Goal: Find specific page/section: Find specific page/section

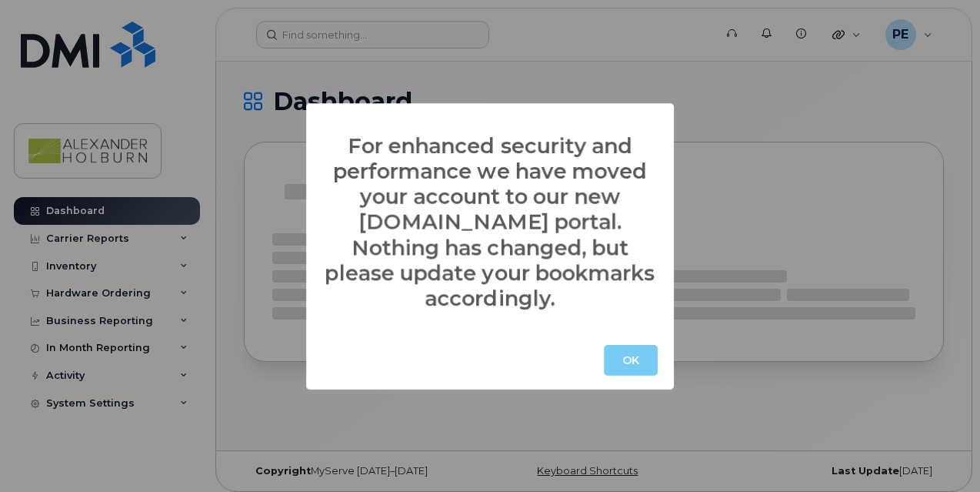
click at [605, 345] on button "OK" at bounding box center [631, 360] width 54 height 31
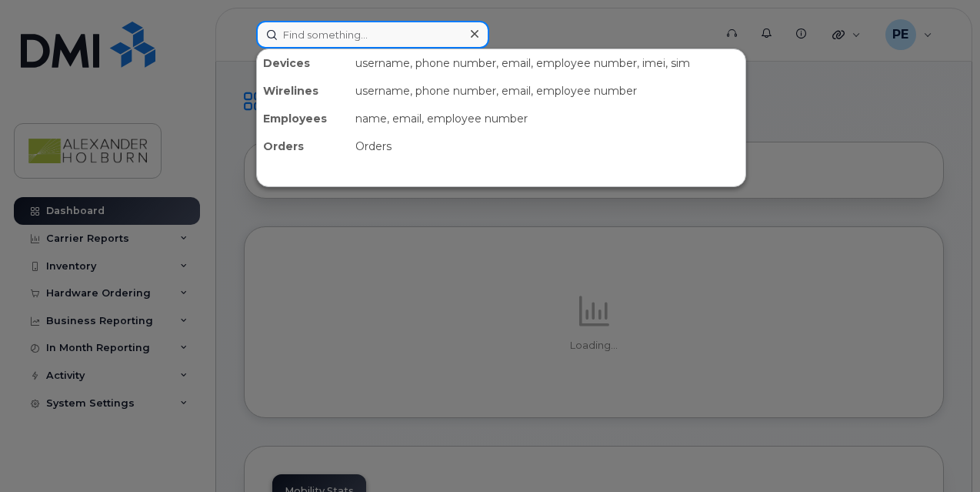
drag, startPoint x: 337, startPoint y: 26, endPoint x: 346, endPoint y: 43, distance: 19.3
click at [346, 43] on input at bounding box center [372, 35] width 233 height 28
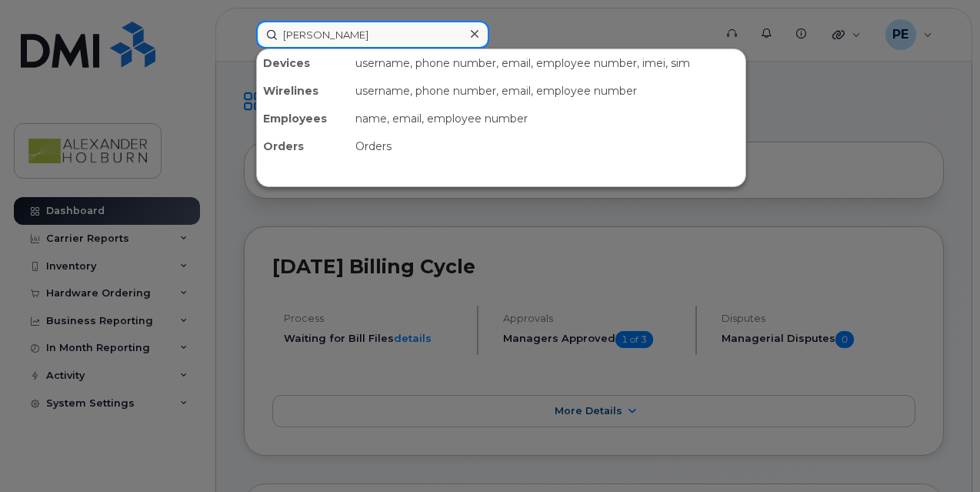
type input "[PERSON_NAME]"
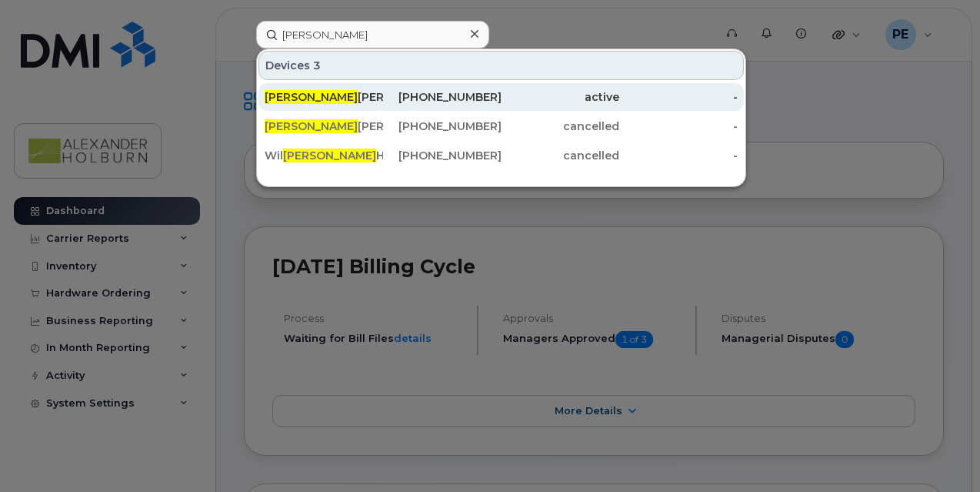
click at [299, 96] on div "[PERSON_NAME]" at bounding box center [324, 96] width 119 height 15
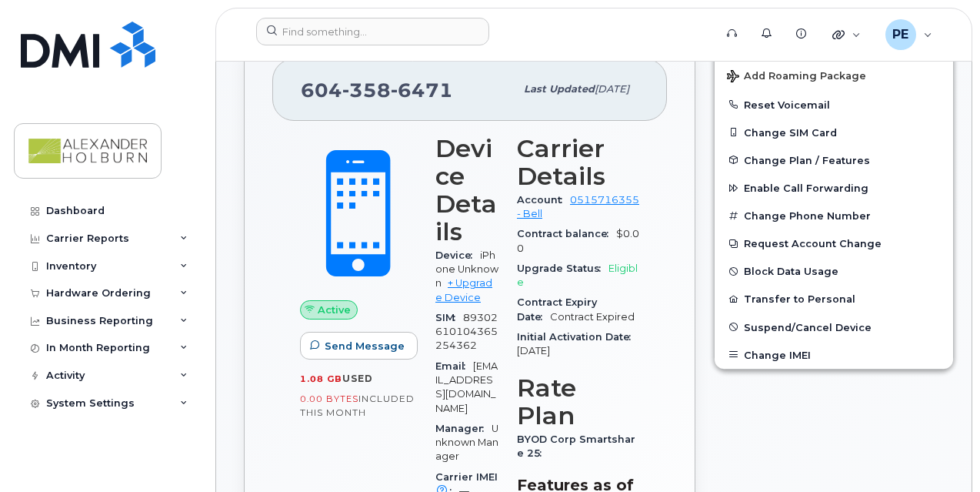
scroll to position [385, 0]
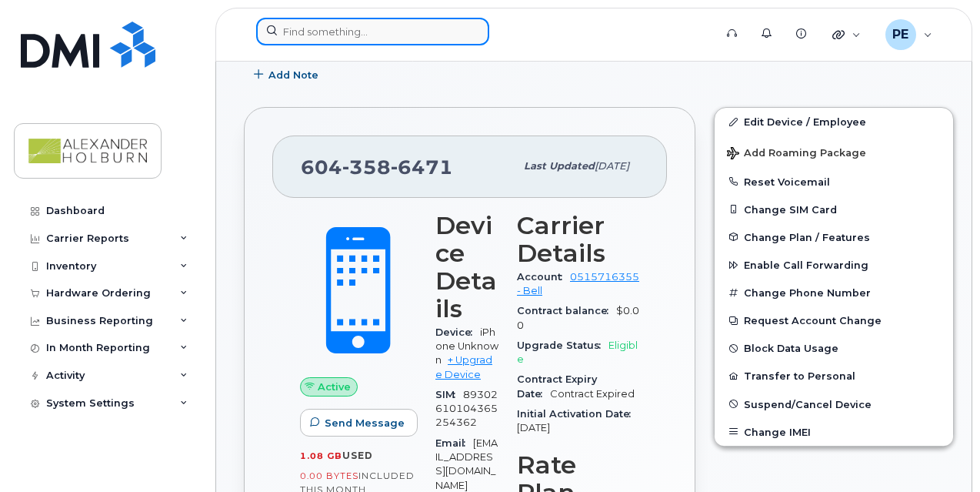
click at [352, 34] on input at bounding box center [372, 32] width 233 height 28
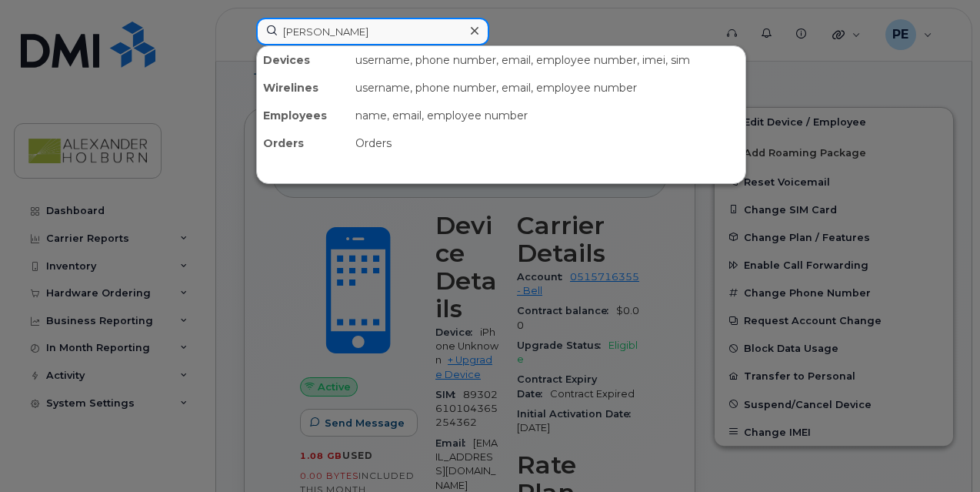
type input "harcus"
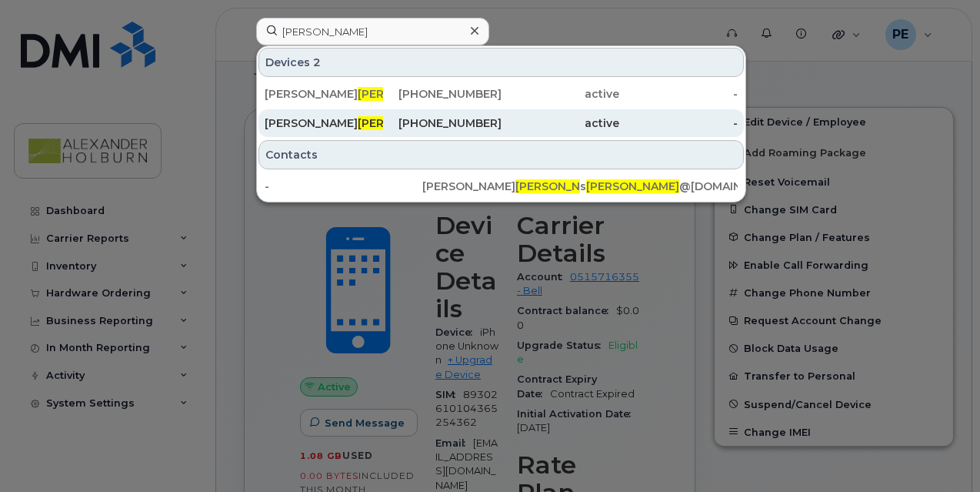
click at [358, 116] on span "Harcus" at bounding box center [404, 123] width 93 height 14
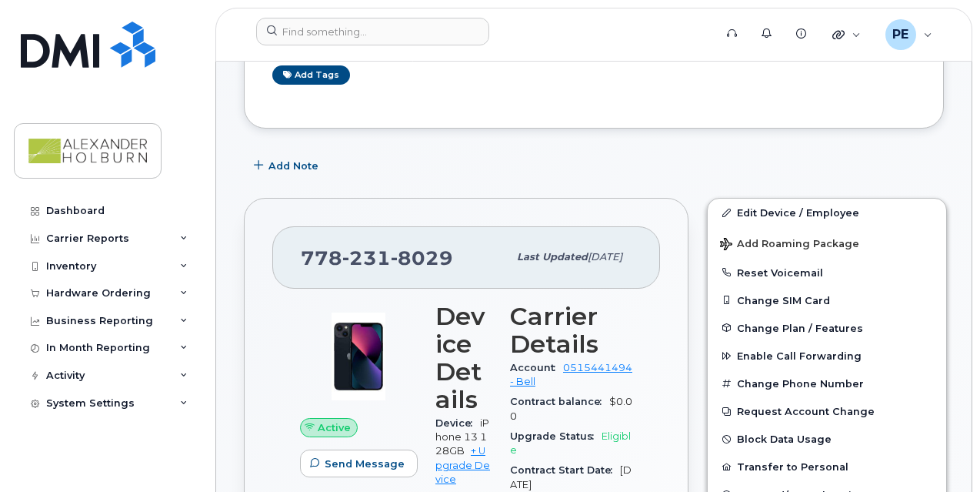
scroll to position [424, 0]
